Goal: Task Accomplishment & Management: Use online tool/utility

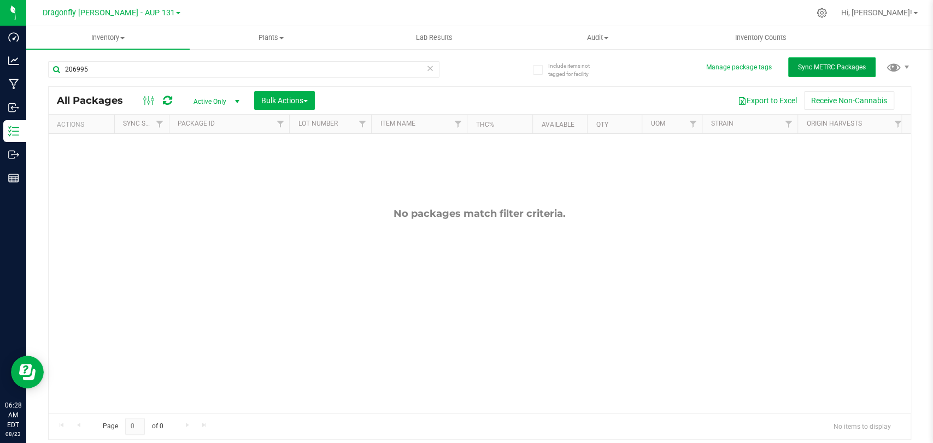
click at [809, 58] on button "Sync METRC Packages" at bounding box center [831, 67] width 87 height 20
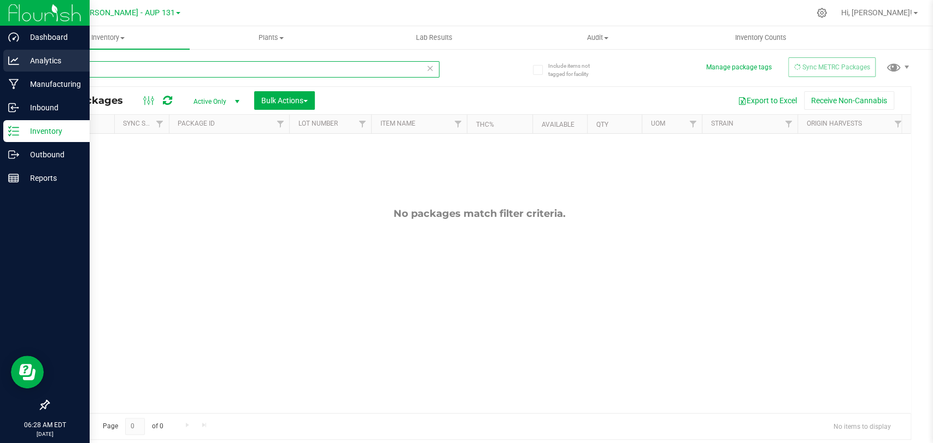
drag, startPoint x: 124, startPoint y: 72, endPoint x: 0, endPoint y: 67, distance: 124.2
click at [0, 67] on div "Dashboard Analytics Manufacturing Inbound Inventory Outbound Reports 06:28 AM E…" at bounding box center [466, 221] width 933 height 443
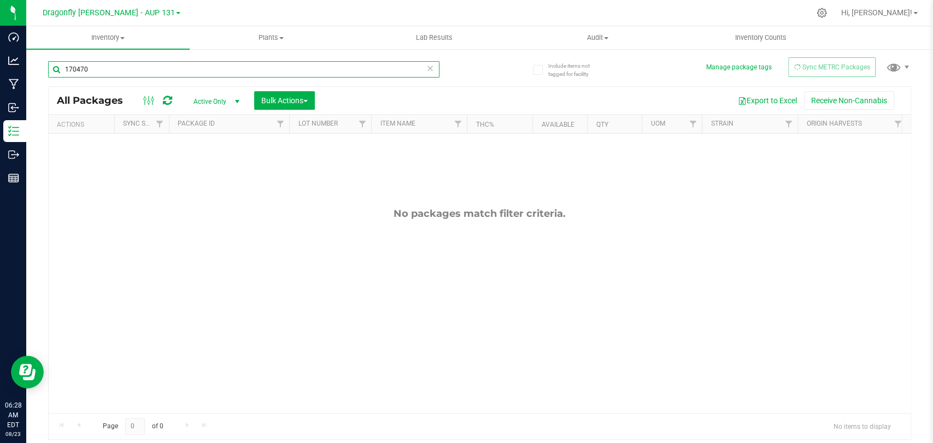
type input "170470"
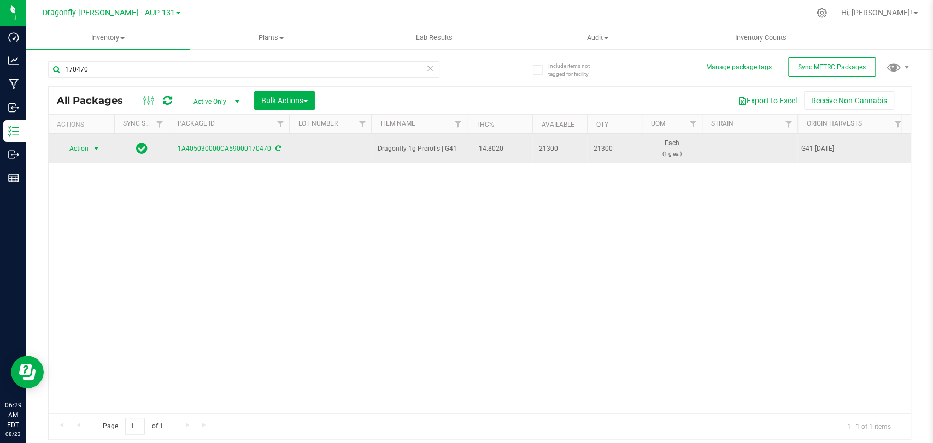
click at [93, 145] on span "select" at bounding box center [96, 148] width 9 height 9
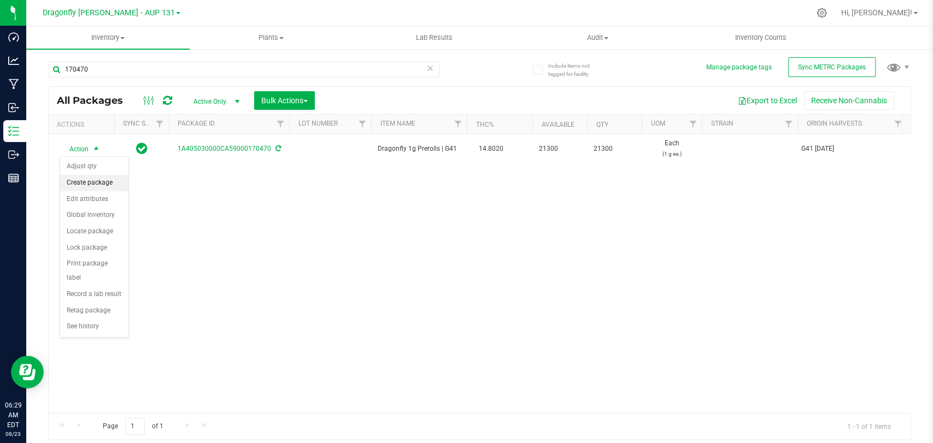
click at [105, 177] on li "Create package" at bounding box center [94, 183] width 68 height 16
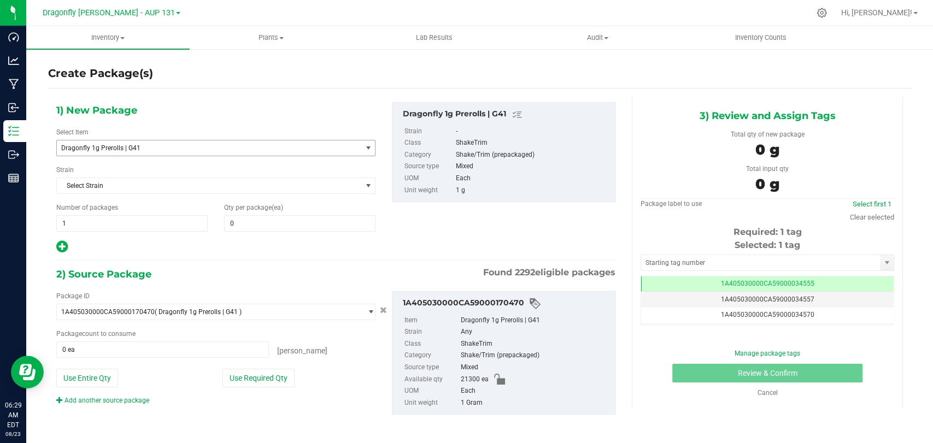
click at [201, 152] on span "Dragonfly 1g Prerolls | G41" at bounding box center [209, 147] width 304 height 15
